Goal: Use online tool/utility

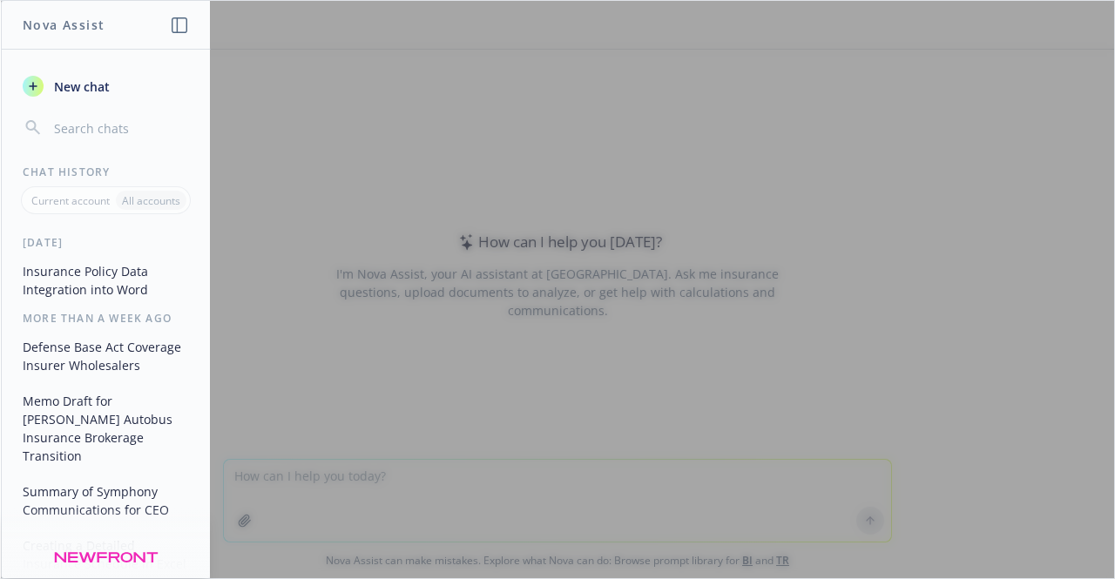
click at [76, 86] on span "New chat" at bounding box center [80, 87] width 59 height 18
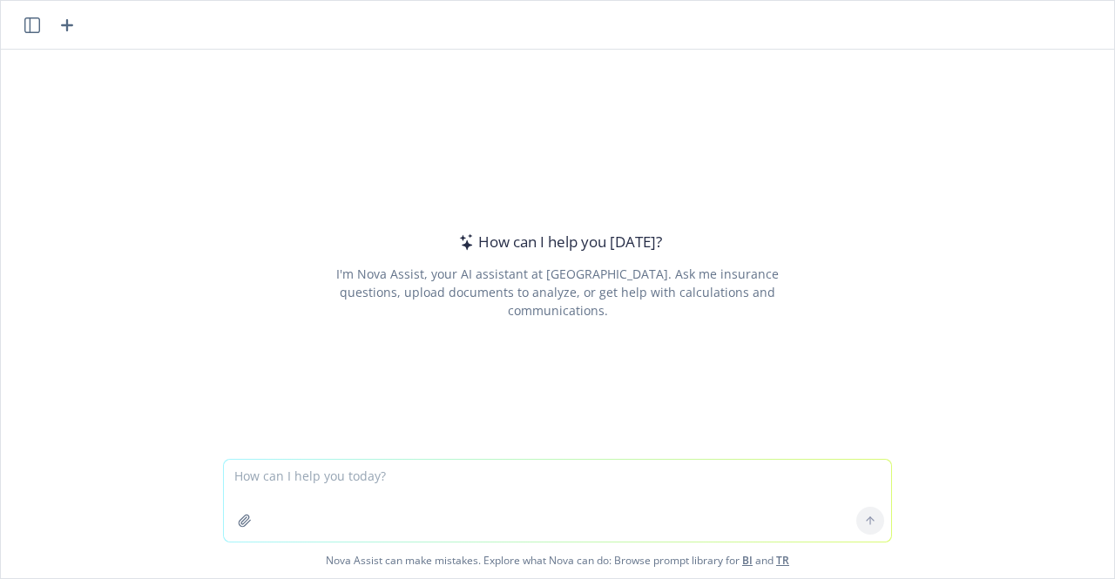
type textarea "w"
click at [300, 476] on textarea "who is [PERSON_NAME]" at bounding box center [557, 501] width 667 height 82
drag, startPoint x: 380, startPoint y: 476, endPoint x: 322, endPoint y: 478, distance: 57.5
click at [322, 478] on textarea "who is [PERSON_NAME] Schalkman" at bounding box center [557, 501] width 667 height 82
type textarea "who is [PERSON_NAME] and how did he make his wealth?"
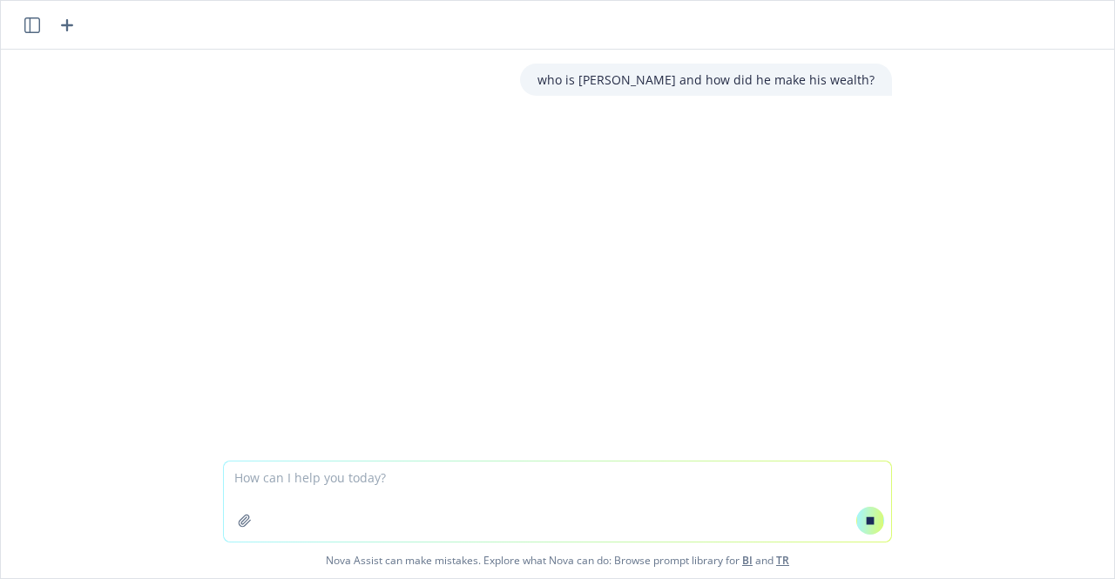
click at [590, 282] on div "who is [PERSON_NAME] and how did he make his wealth?" at bounding box center [557, 255] width 1113 height 411
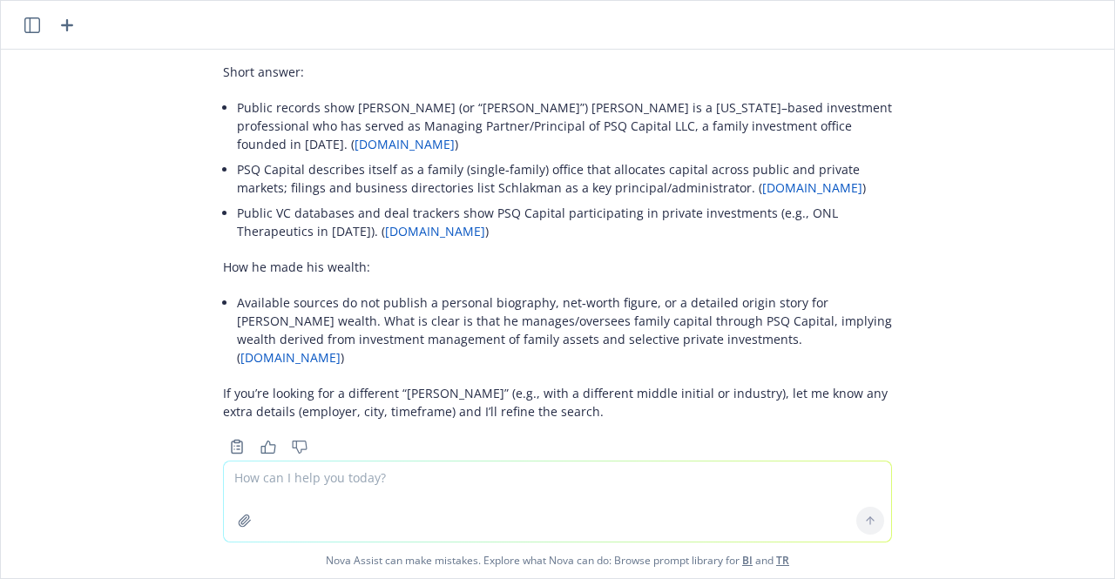
scroll to position [64, 0]
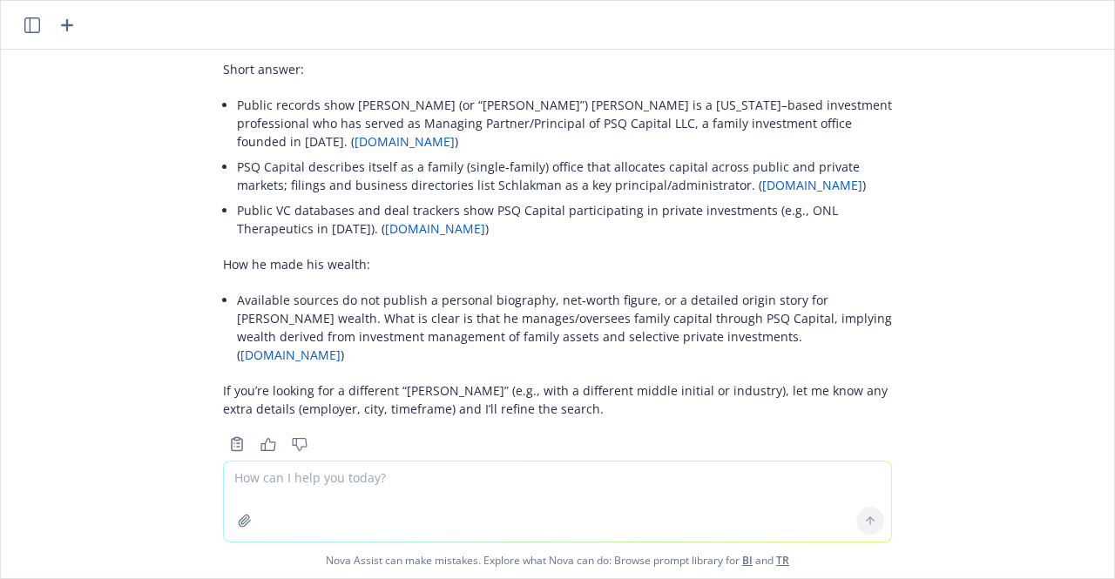
click at [455, 133] on link "[DOMAIN_NAME]" at bounding box center [404, 141] width 100 height 17
click at [762, 177] on link "[DOMAIN_NAME]" at bounding box center [812, 185] width 100 height 17
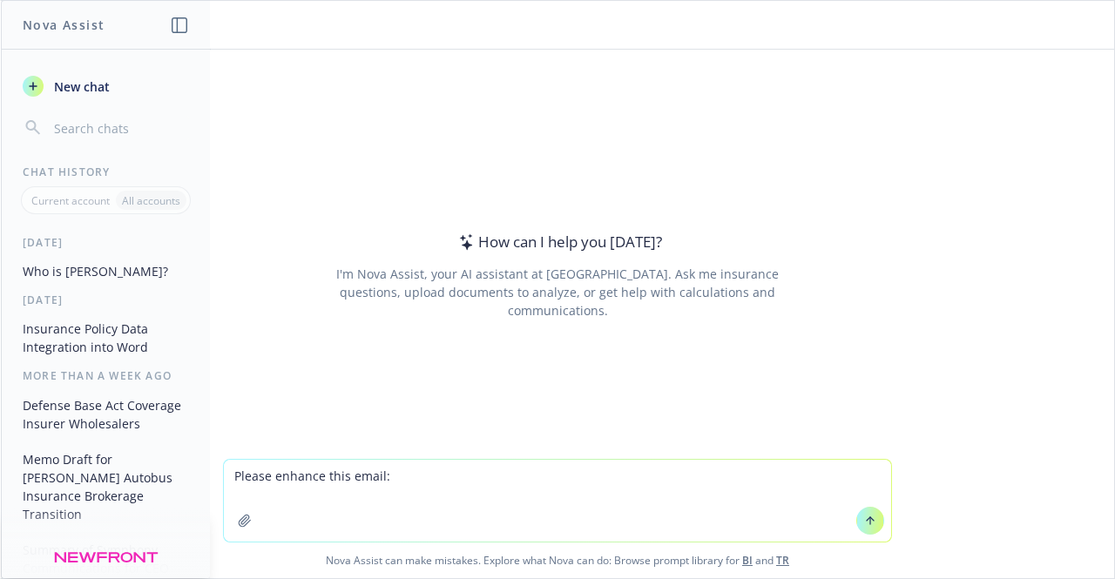
type textarea "Please enhance this email: Trip, It was great to meet You at Sherpa 8. Please l…"
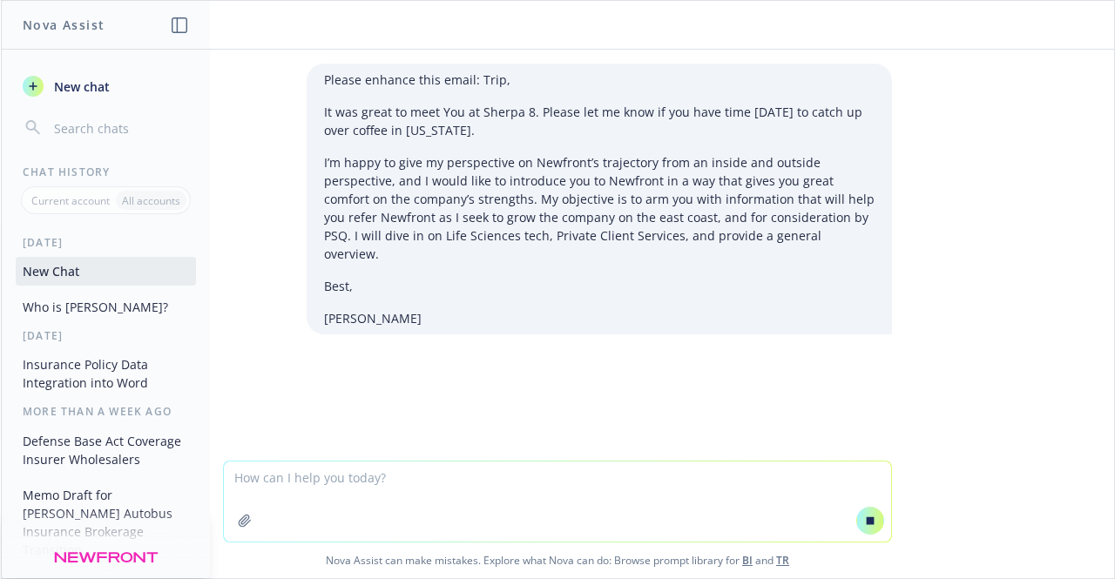
click at [483, 382] on div "Please enhance this email: Trip, It was great to meet You at Sherpa 8. Please l…" at bounding box center [557, 255] width 1113 height 411
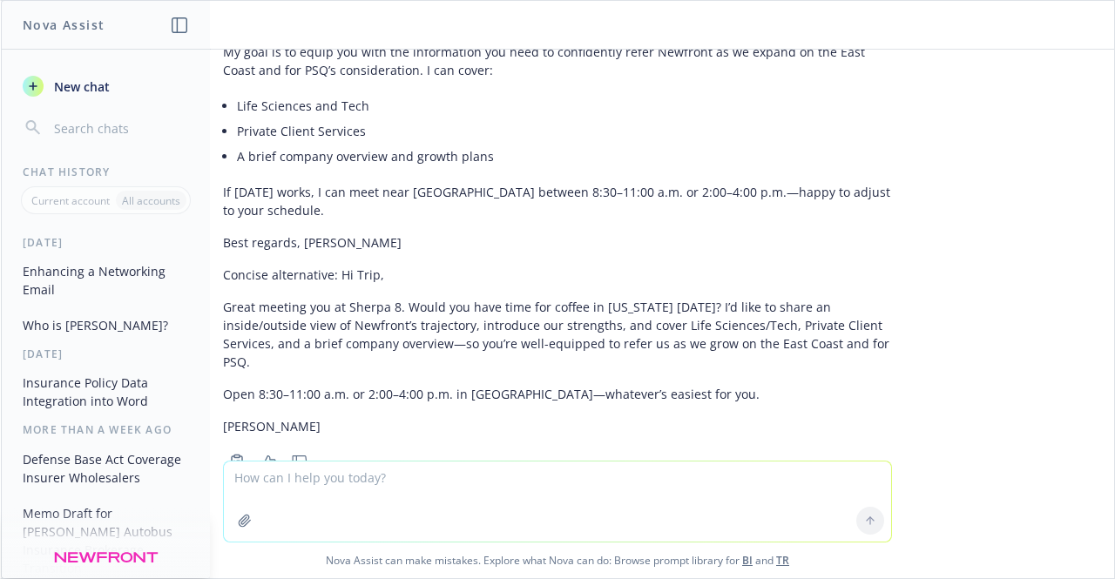
scroll to position [577, 0]
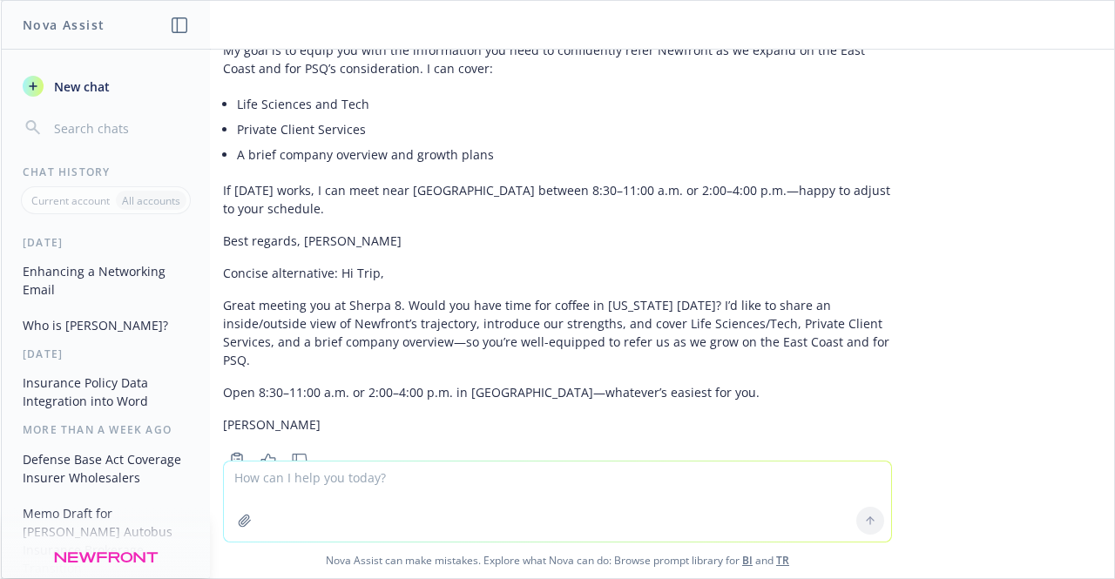
click at [308, 490] on textarea at bounding box center [557, 502] width 667 height 80
type textarea "q"
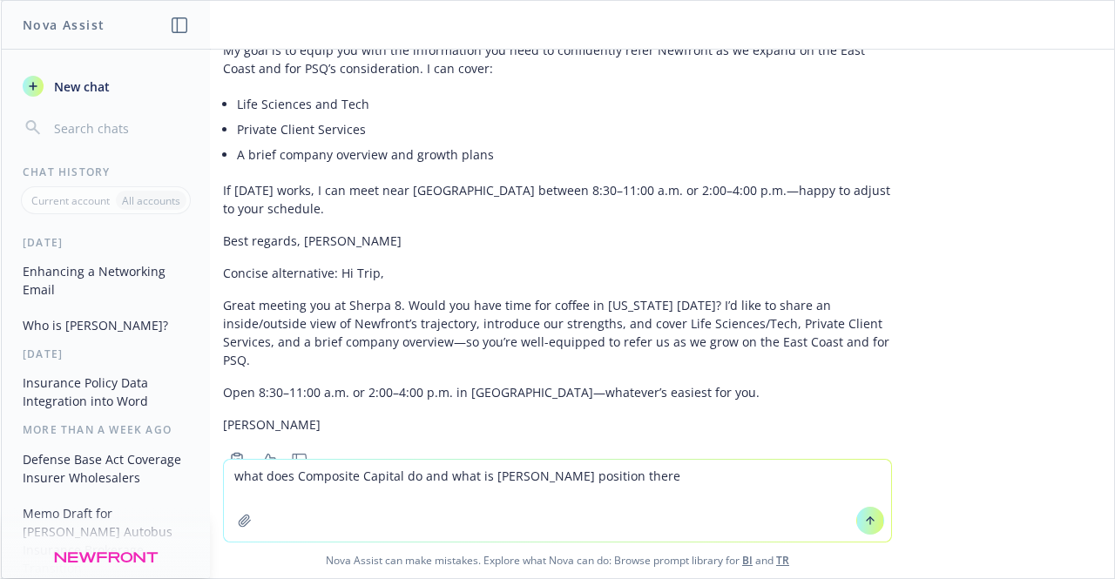
type textarea "what does Composite Capital do and what is [PERSON_NAME] position there?"
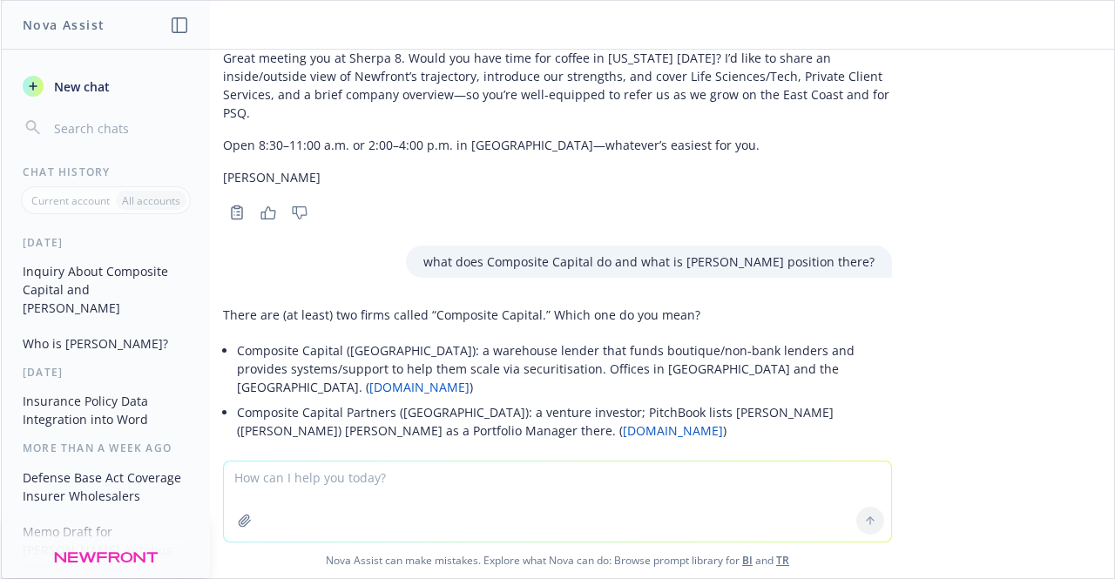
scroll to position [918, 0]
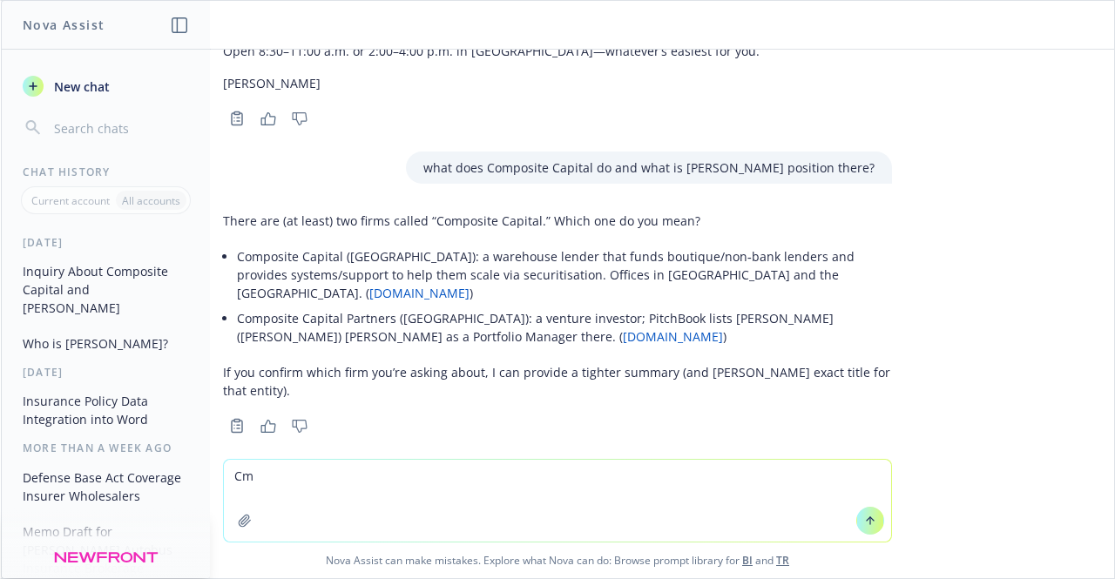
type textarea "C"
type textarea "Composite Capital Partners with [PERSON_NAME]"
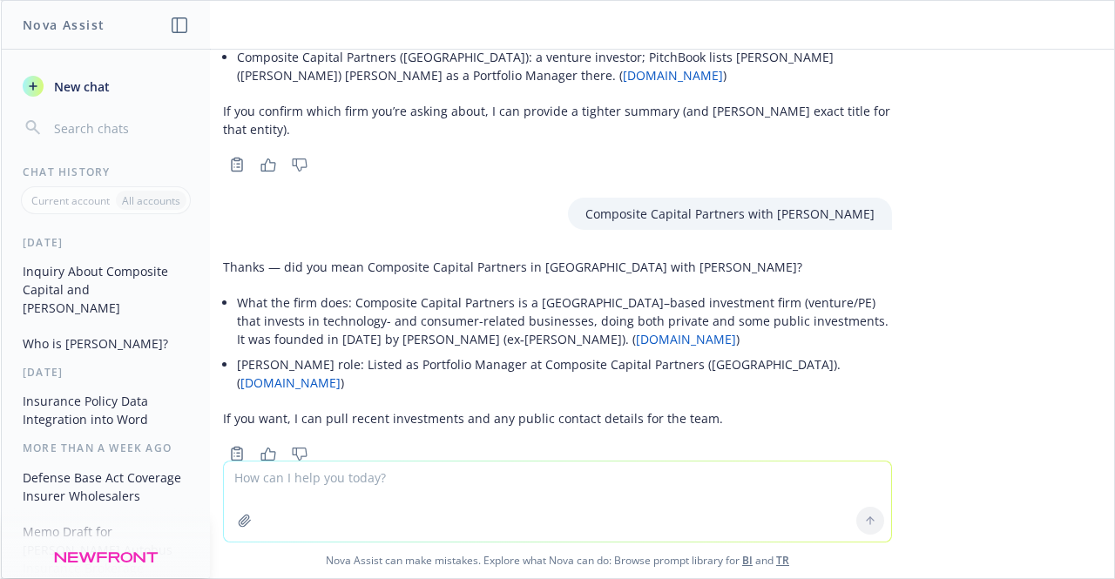
scroll to position [1189, 0]
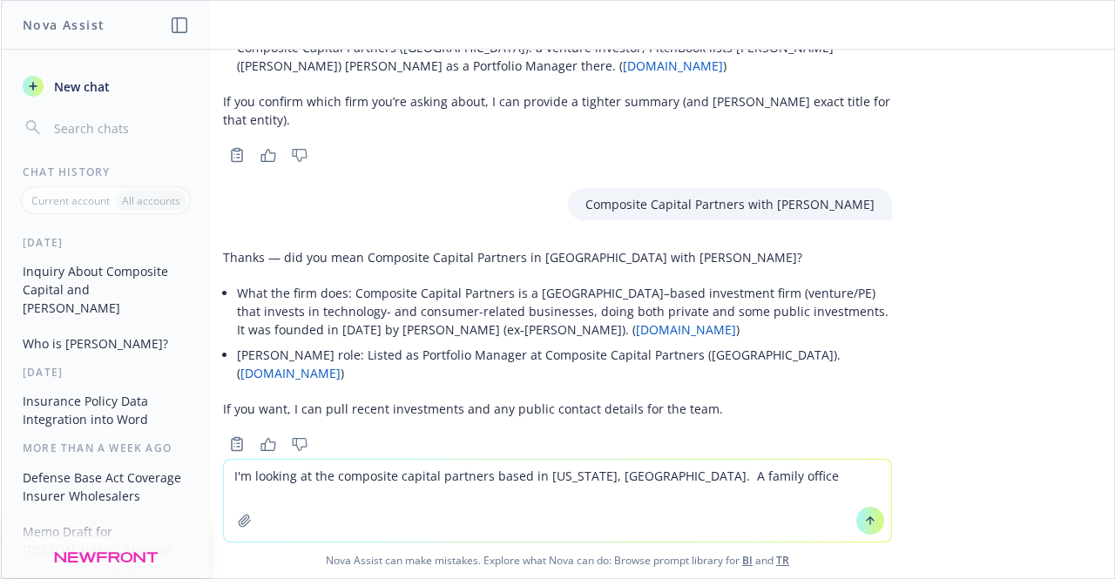
type textarea "I'm looking at the composite capital partners based in [US_STATE], [GEOGRAPHIC_…"
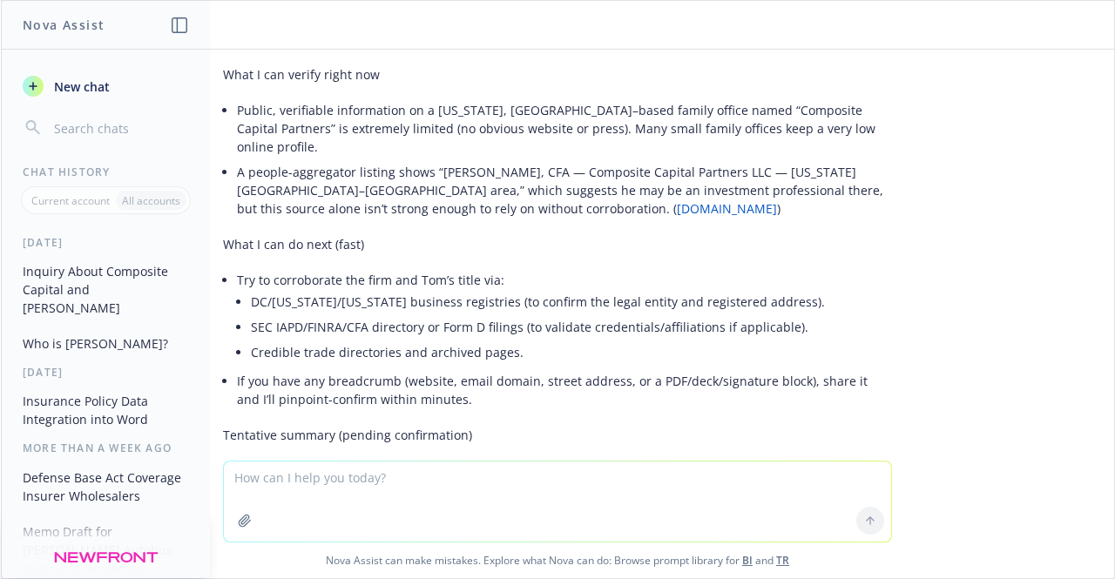
scroll to position [1834, 0]
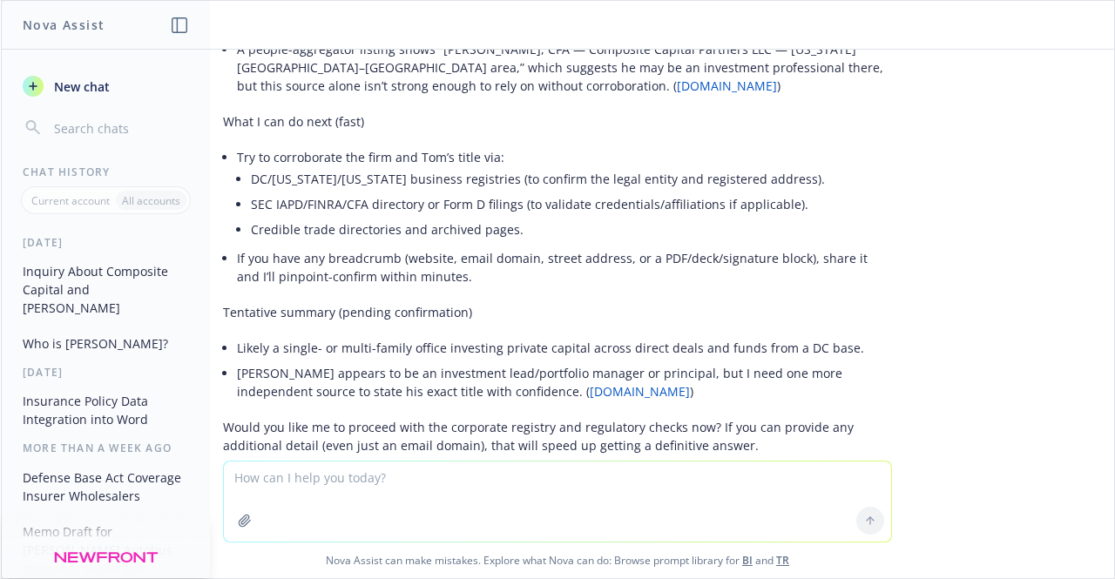
click at [284, 488] on textarea at bounding box center [557, 502] width 667 height 80
paste textarea "Ari, I enjoyed meeting you last week, and glad to hear that you have a working …"
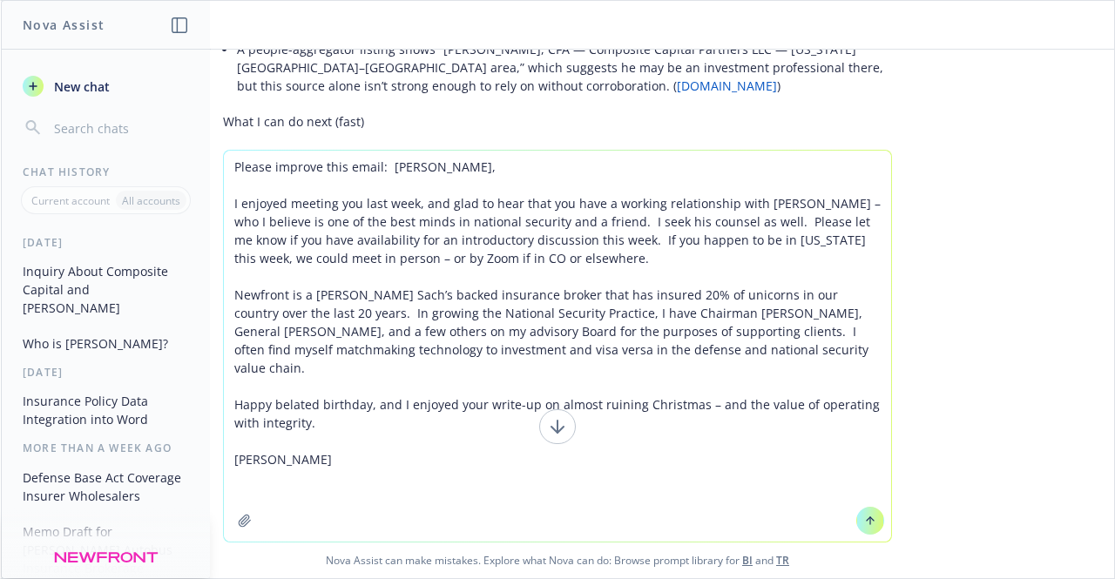
type textarea "Please improve this email: [PERSON_NAME], I enjoyed meeting you last week, and …"
click at [873, 520] on button at bounding box center [870, 521] width 28 height 28
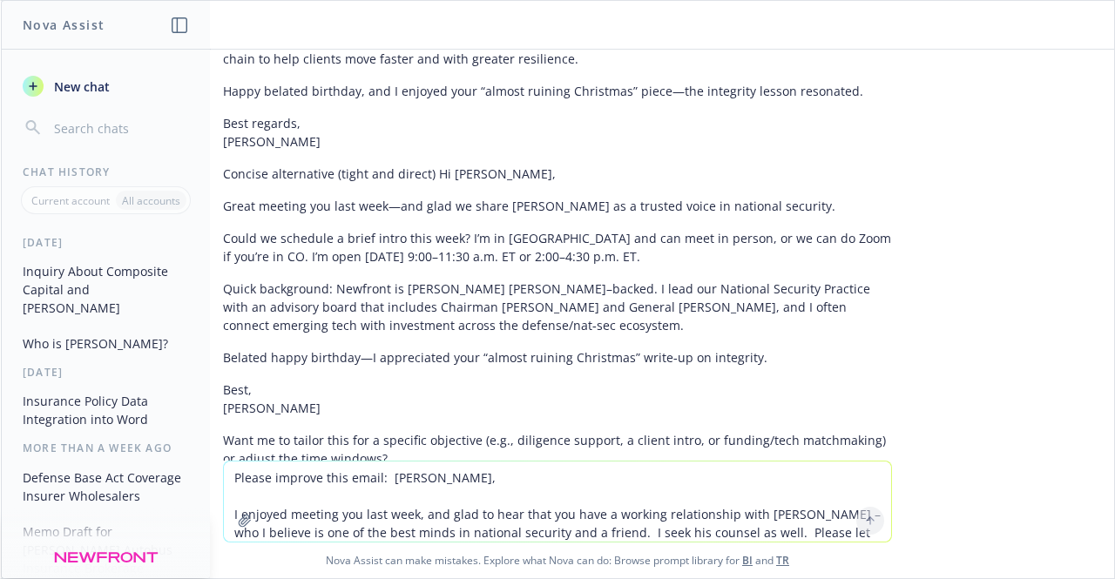
scroll to position [3094, 0]
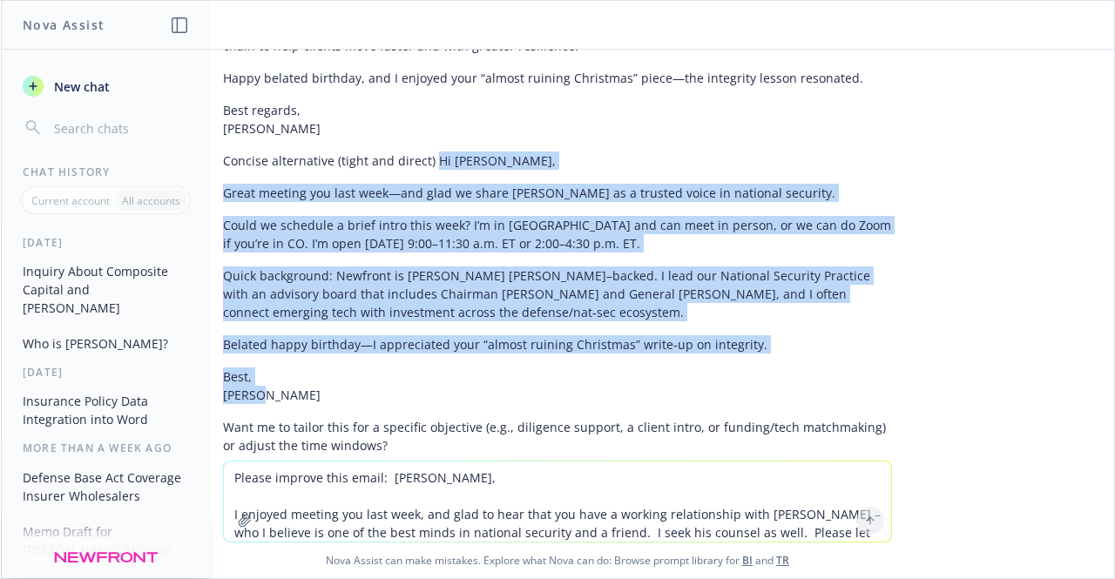
drag, startPoint x: 266, startPoint y: 325, endPoint x: 421, endPoint y: 86, distance: 284.1
click at [421, 86] on div "Here are two polished versions plus subject line options. I tightened the langu…" at bounding box center [557, 46] width 669 height 829
copy div "Hi [PERSON_NAME], Great meeting you last week—and glad we share [PERSON_NAME] a…"
